Goal: Navigation & Orientation: Find specific page/section

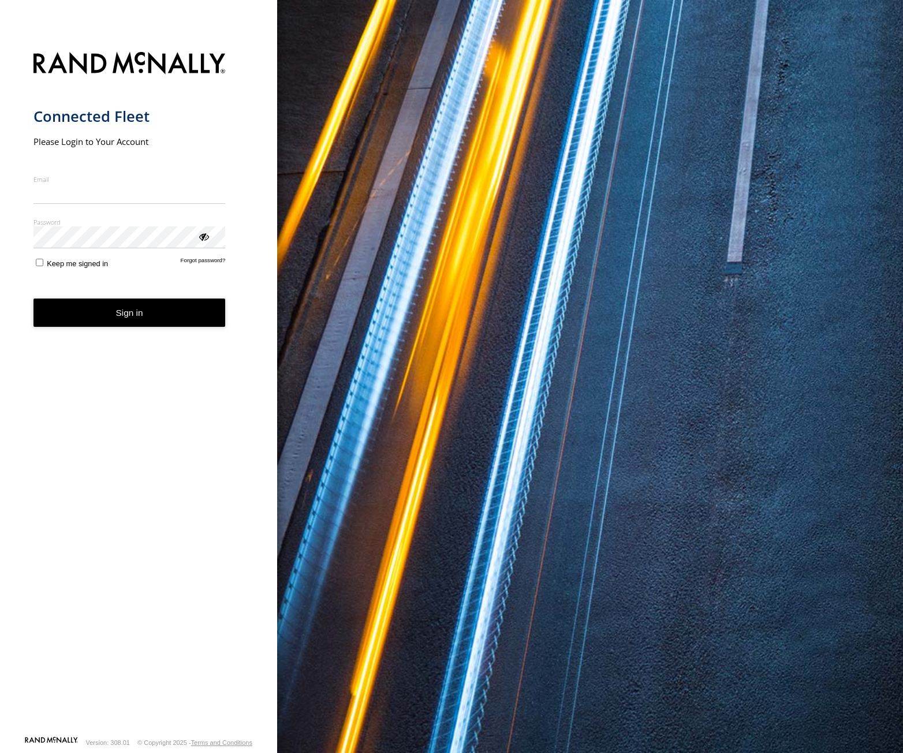
type input "**********"
click at [158, 319] on button "Sign in" at bounding box center [129, 313] width 192 height 28
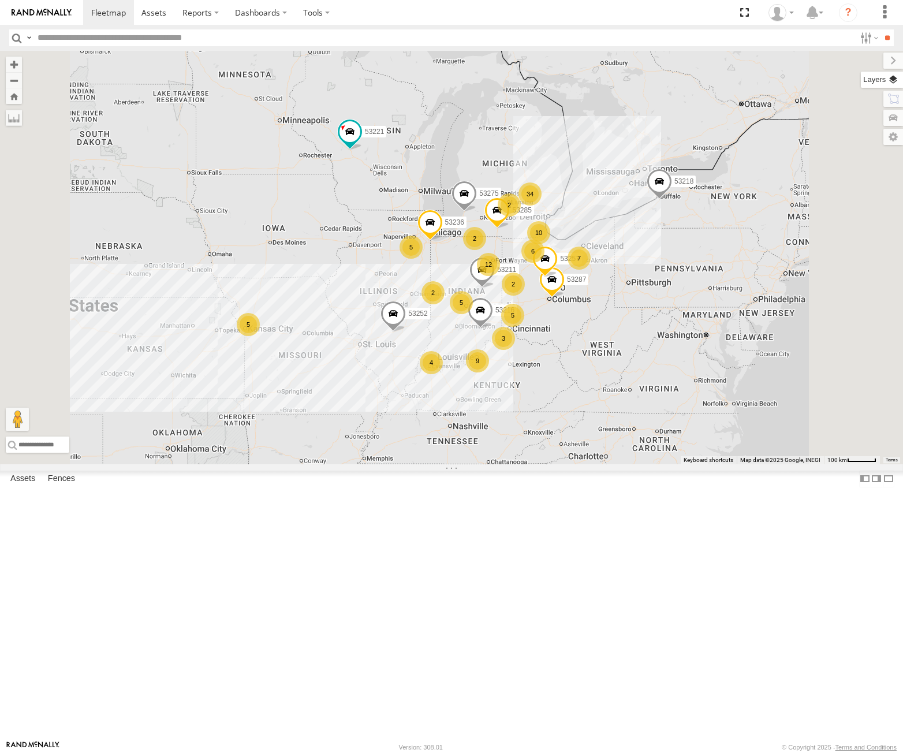
click at [900, 77] on label at bounding box center [882, 80] width 42 height 16
click at [0, 0] on div "Basemaps" at bounding box center [0, 0] width 0 height 0
click at [0, 0] on span "Basemaps" at bounding box center [0, 0] width 0 height 0
click at [0, 0] on span "Satellite + Roadmap" at bounding box center [0, 0] width 0 height 0
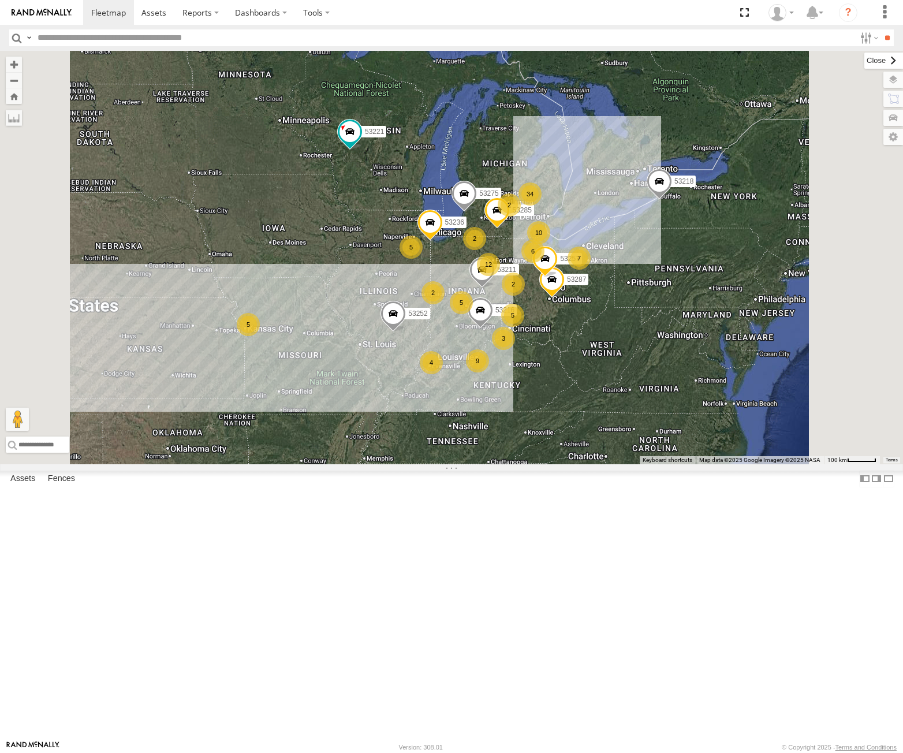
click at [865, 61] on label at bounding box center [884, 61] width 39 height 16
